Goal: Task Accomplishment & Management: Use online tool/utility

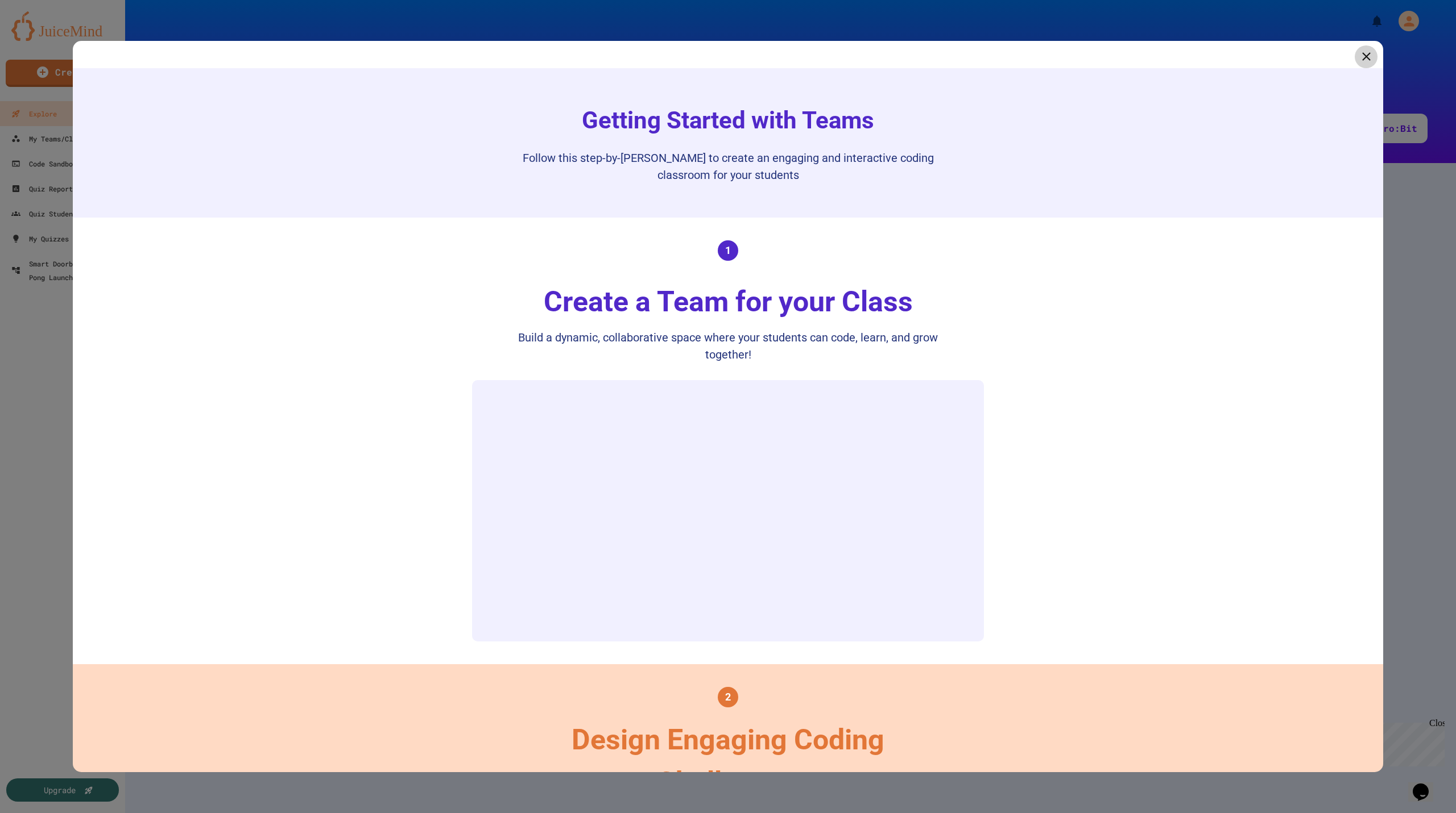
scroll to position [2, 0]
click at [1356, 66] on link at bounding box center [1366, 56] width 27 height 27
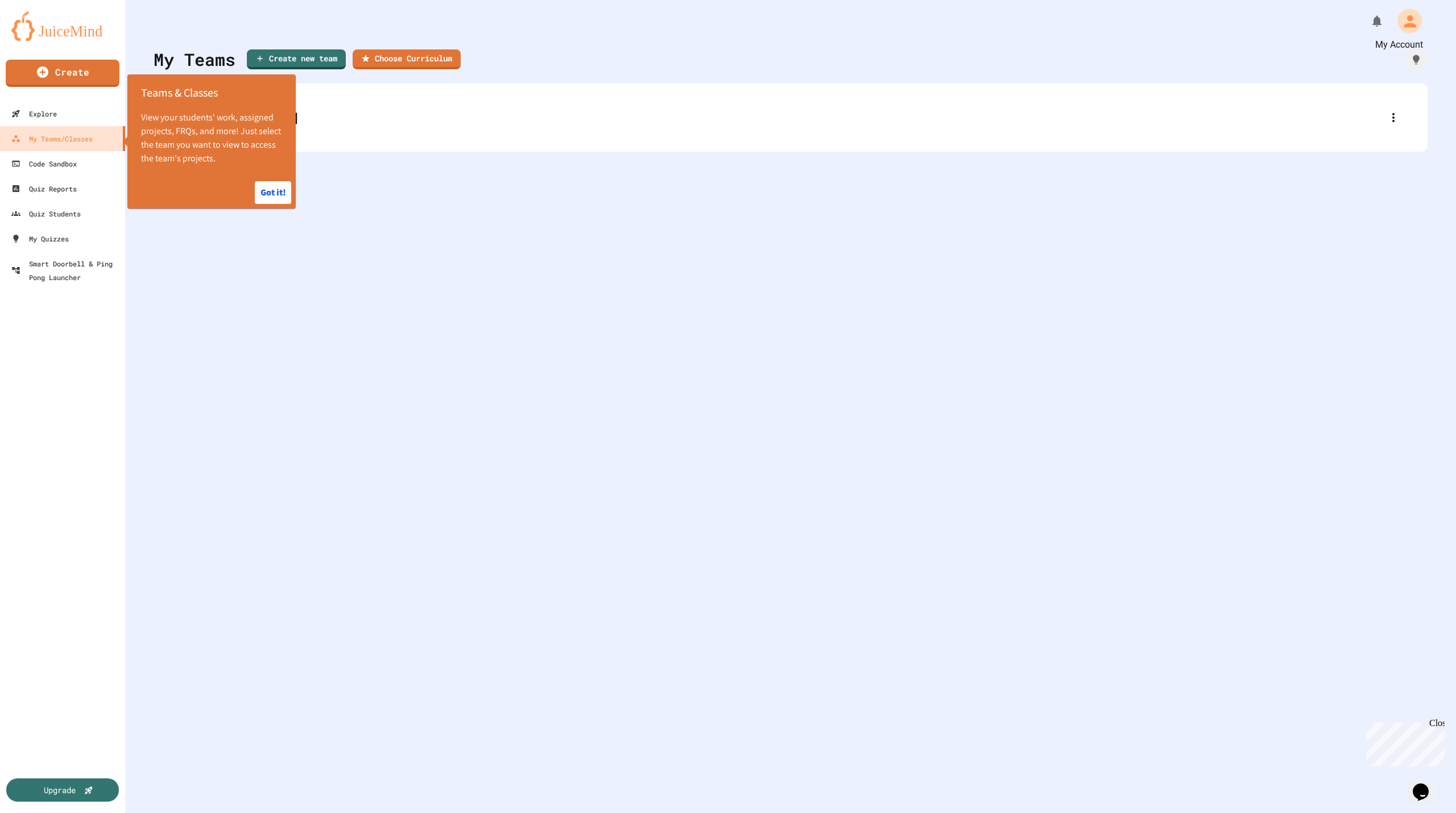
click at [1404, 26] on icon "My Account" at bounding box center [1410, 21] width 12 height 12
click at [463, 269] on div "My Teams Create new team Choose Curriculum [PERSON_NAME]" at bounding box center [790, 406] width 1330 height 813
click at [275, 192] on button "Got it!" at bounding box center [273, 193] width 37 height 23
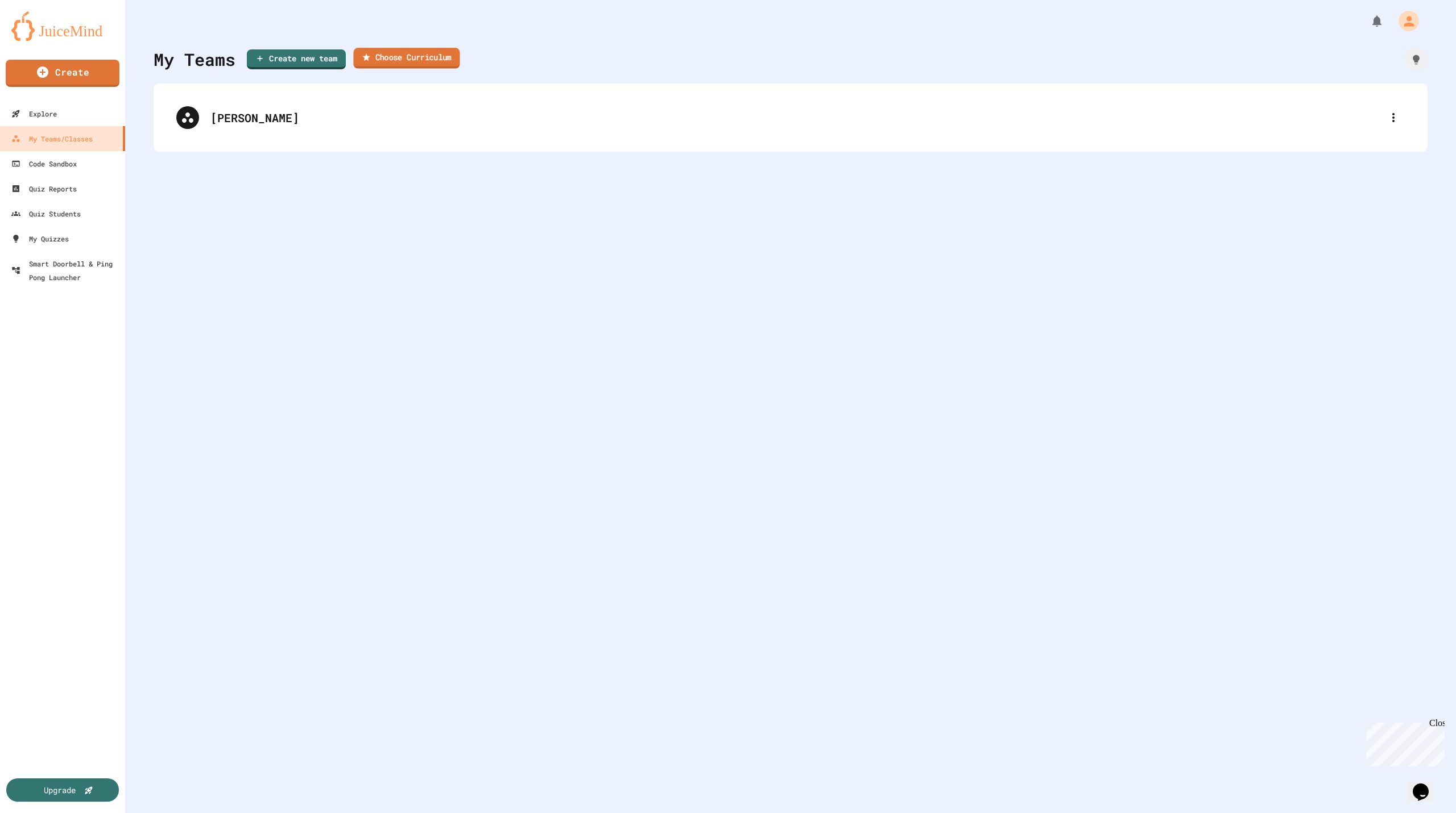
click at [415, 57] on link "Choose Curriculum" at bounding box center [406, 58] width 107 height 21
click at [1195, 422] on div at bounding box center [728, 406] width 1456 height 813
click at [86, 73] on link "Create" at bounding box center [62, 72] width 113 height 28
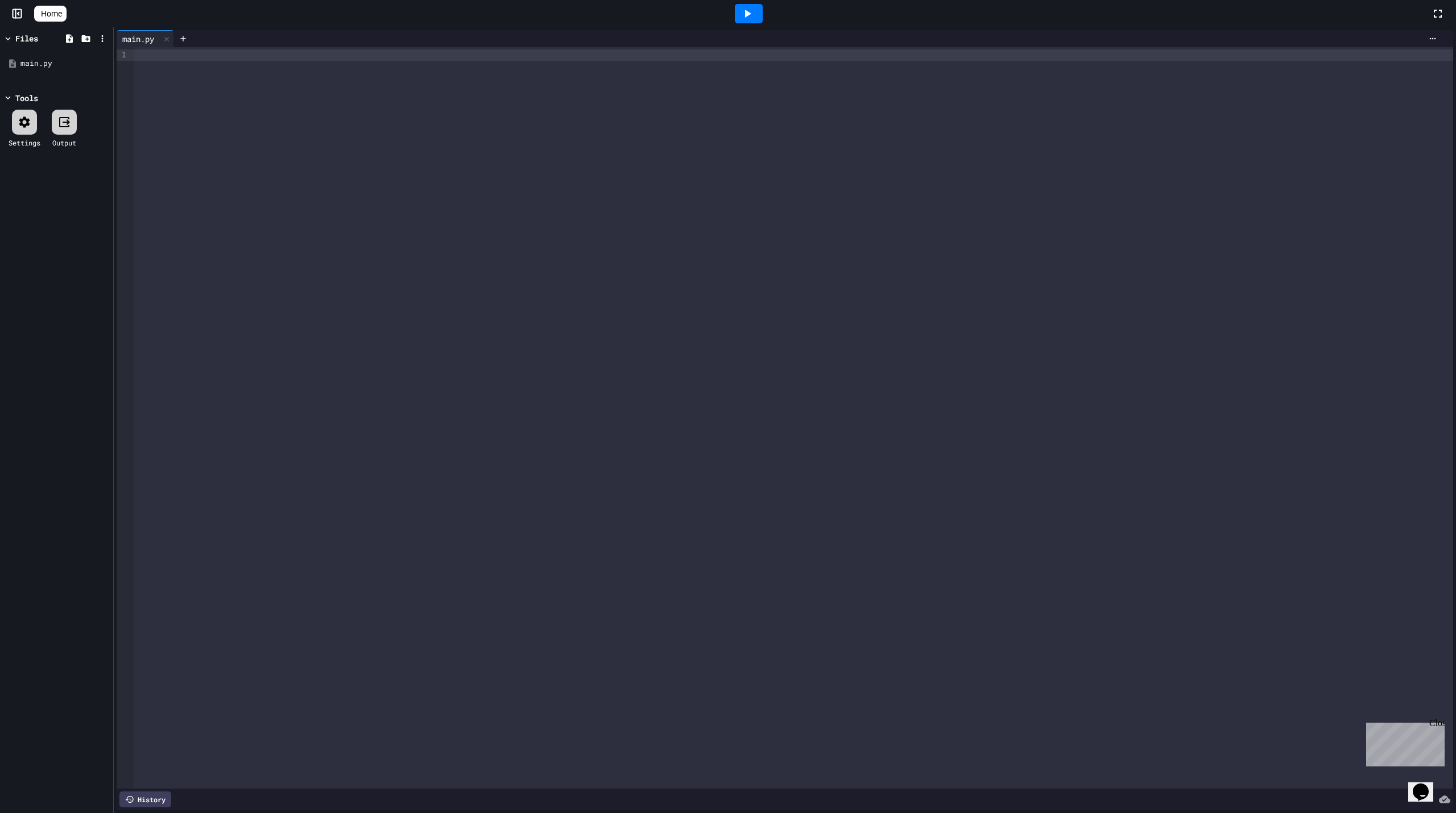
click at [298, 90] on div at bounding box center [793, 418] width 1320 height 742
click at [746, 12] on icon at bounding box center [747, 14] width 14 height 14
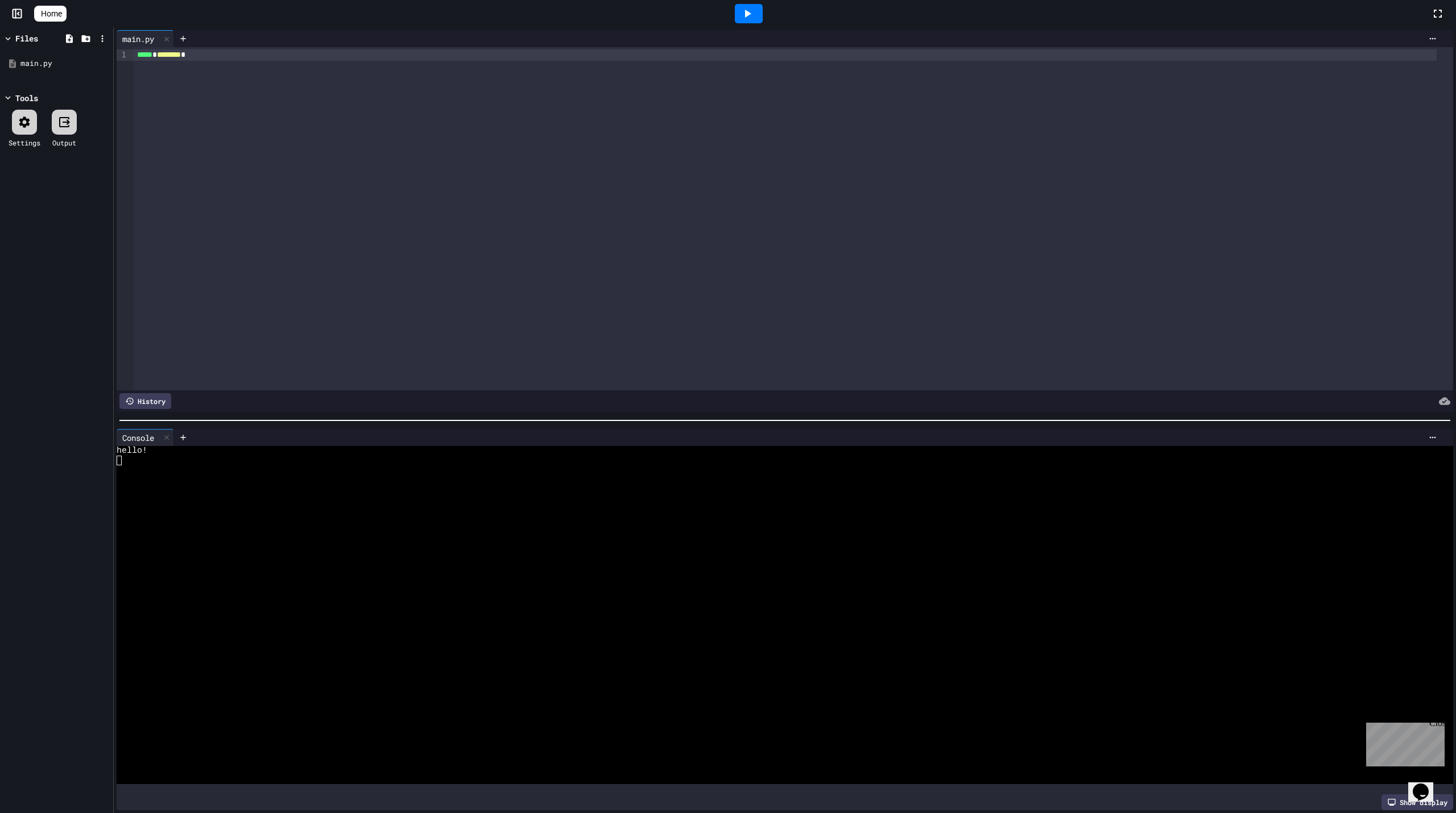
click at [746, 13] on icon at bounding box center [747, 14] width 14 height 14
click at [745, 13] on div at bounding box center [748, 14] width 28 height 19
